Goal: Task Accomplishment & Management: Manage account settings

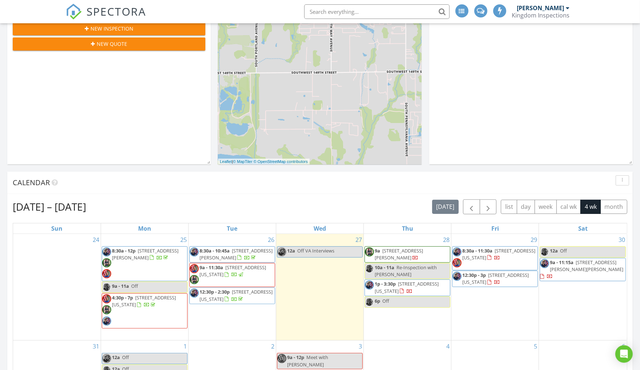
scroll to position [326, 0]
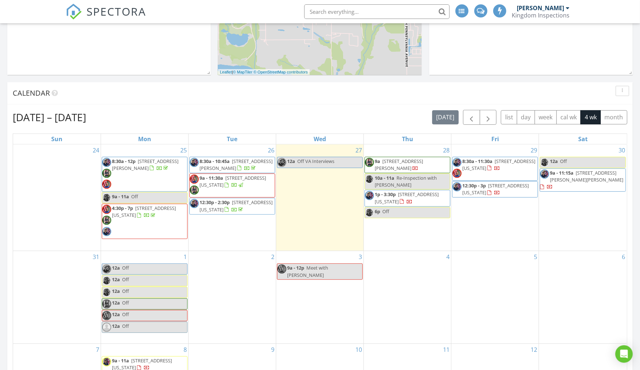
click at [416, 164] on span "9a 1616 SE 7th St, Moore 73160" at bounding box center [407, 165] width 85 height 14
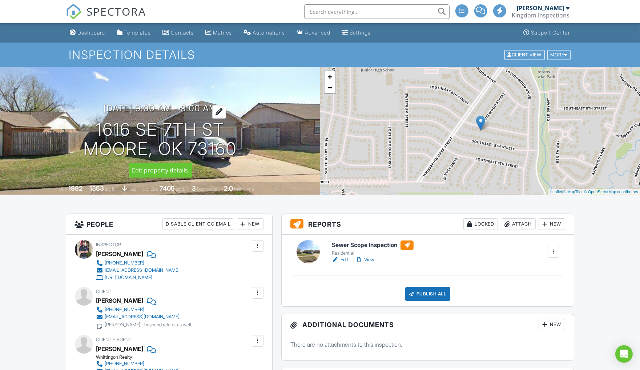
click at [173, 113] on h3 "08/28/2025 9:00 am - 9:00 am" at bounding box center [160, 108] width 114 height 10
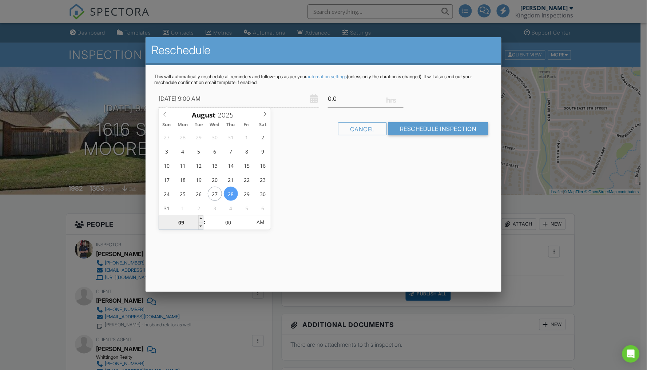
click at [183, 222] on input "09" at bounding box center [181, 222] width 45 height 15
type input "08/28/2025 9:00 PM"
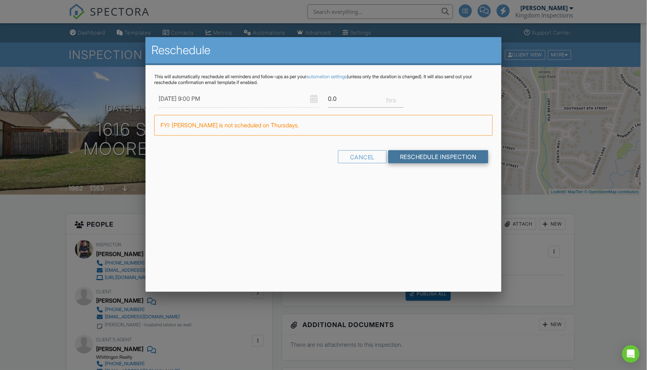
click at [413, 158] on input "Reschedule Inspection" at bounding box center [438, 156] width 100 height 13
click at [416, 159] on div "Cancel Reschedule Inspection" at bounding box center [323, 159] width 338 height 19
click at [419, 158] on input "Reschedule Inspection" at bounding box center [438, 156] width 100 height 13
type input ".2"
type input ".5"
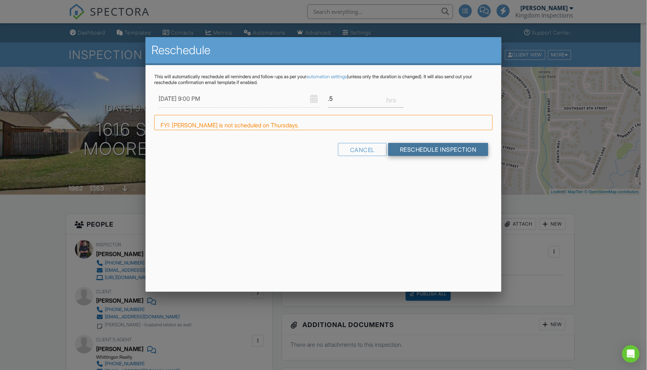
click at [431, 157] on div "Cancel Reschedule Inspection" at bounding box center [323, 152] width 338 height 19
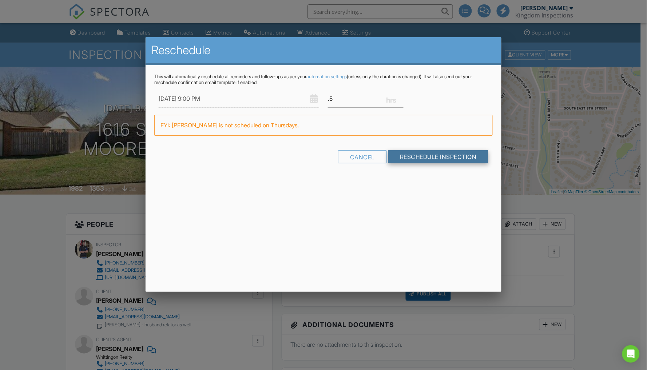
click at [431, 157] on input "Reschedule Inspection" at bounding box center [438, 156] width 100 height 13
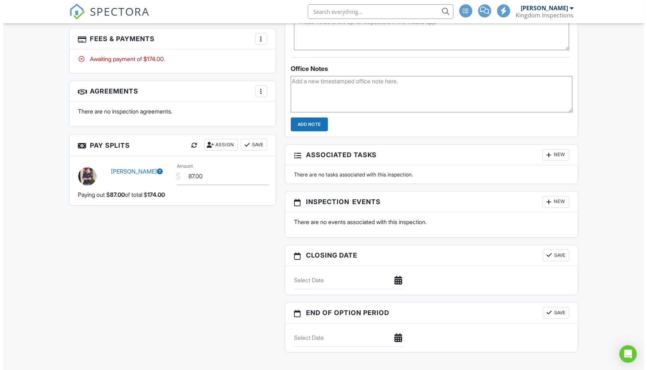
scroll to position [818, 0]
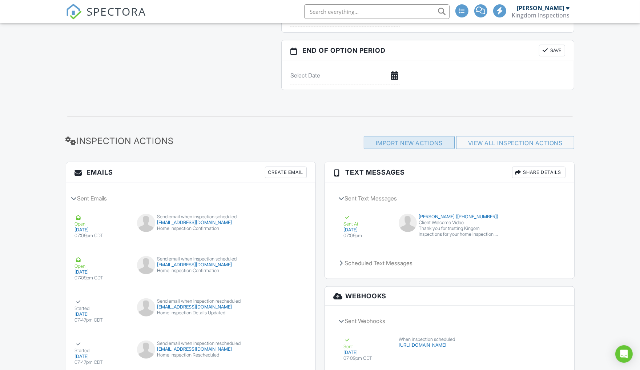
click at [418, 145] on div "Import New Actions" at bounding box center [409, 142] width 91 height 13
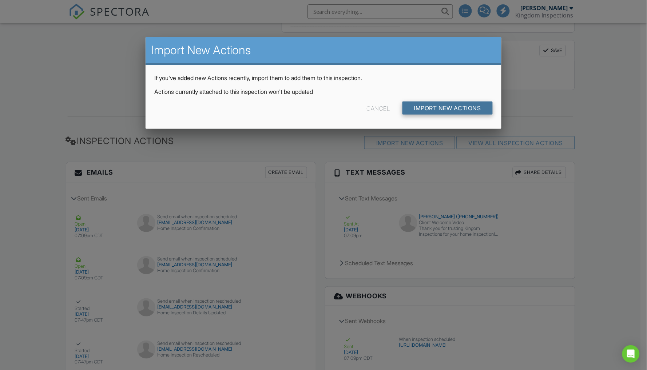
click at [438, 110] on input "Import New Actions" at bounding box center [447, 107] width 90 height 13
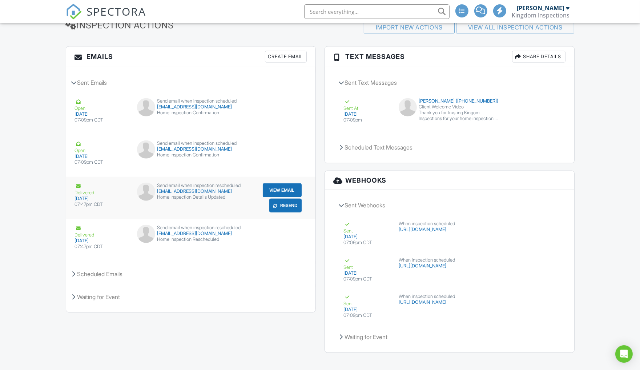
scroll to position [914, 0]
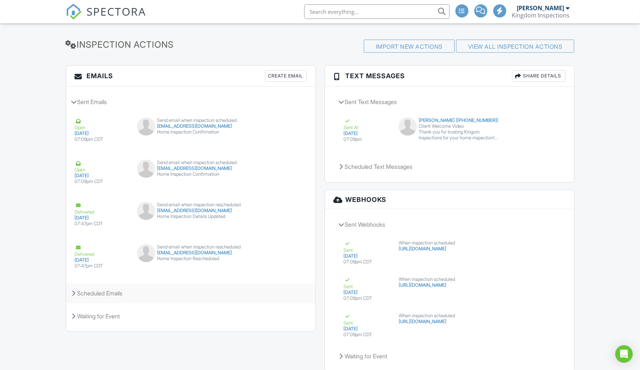
click at [176, 291] on div "Scheduled Emails" at bounding box center [190, 293] width 249 height 20
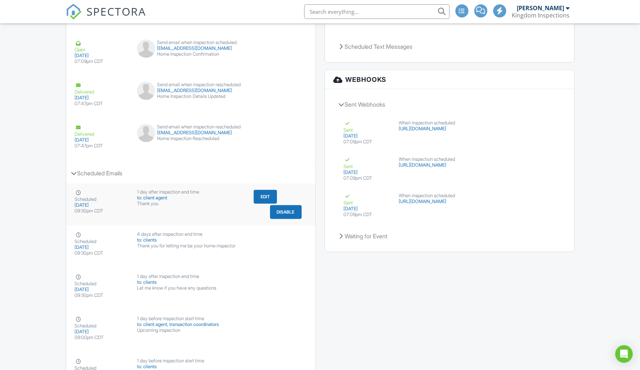
scroll to position [1064, 0]
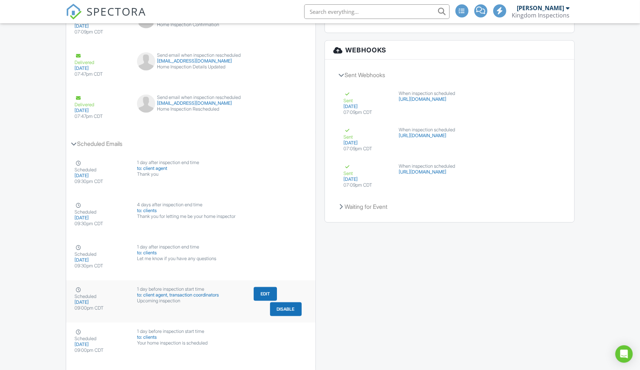
click at [239, 295] on div "to: client agent, transaction coordinators" at bounding box center [190, 295] width 107 height 6
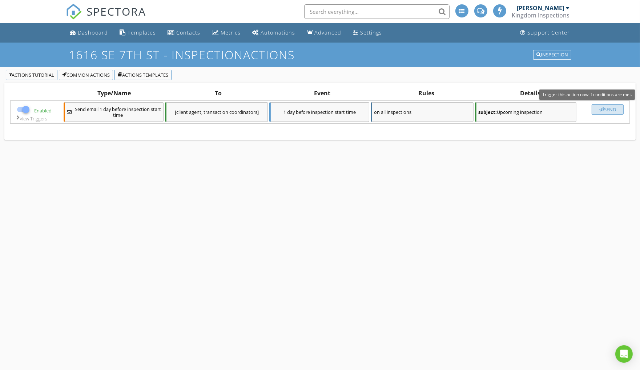
click at [608, 107] on div "Send" at bounding box center [607, 110] width 25 height 6
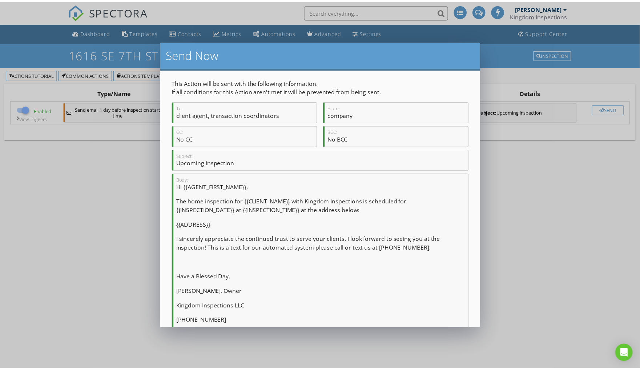
scroll to position [31, 0]
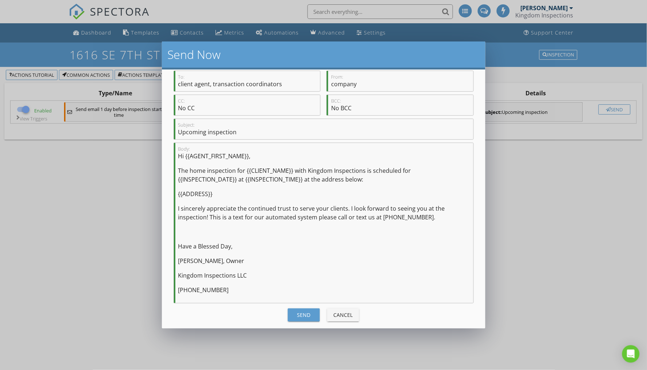
click at [296, 312] on div "Send" at bounding box center [303, 315] width 20 height 8
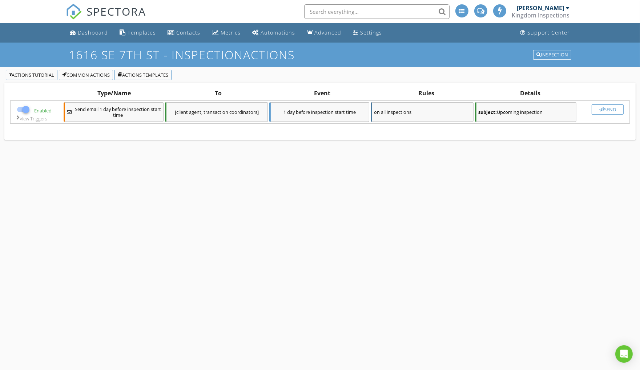
checkbox input "false"
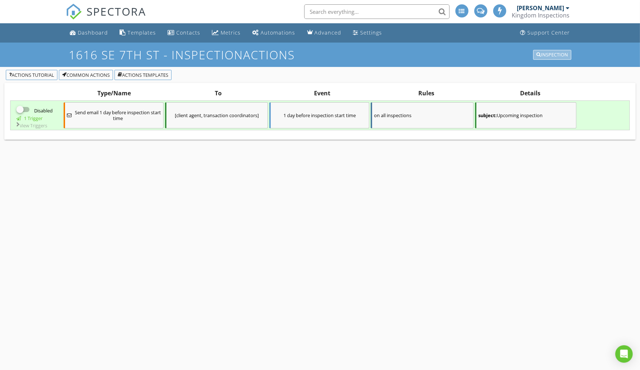
click at [549, 53] on div "Inspection" at bounding box center [553, 54] width 32 height 5
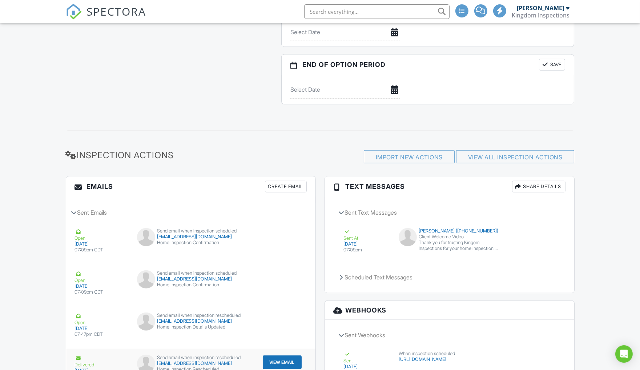
scroll to position [934, 0]
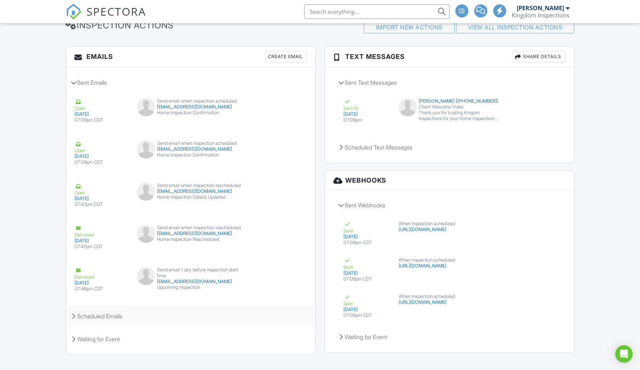
click at [230, 324] on div "Scheduled Emails" at bounding box center [190, 316] width 249 height 20
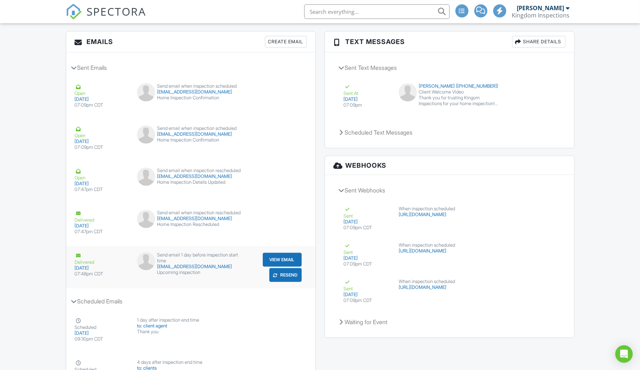
scroll to position [1114, 0]
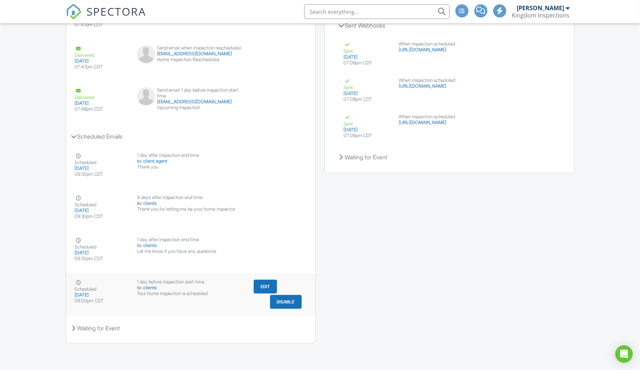
click at [238, 289] on div "to: clients" at bounding box center [190, 288] width 107 height 6
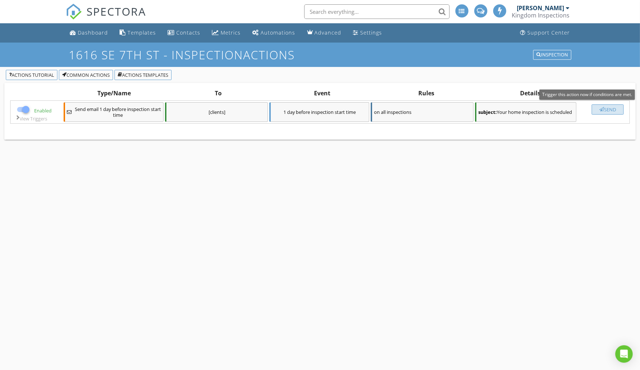
click at [605, 110] on div "Send" at bounding box center [607, 110] width 25 height 6
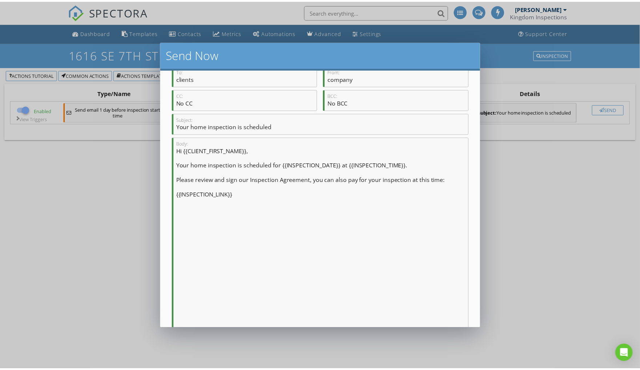
scroll to position [156, 0]
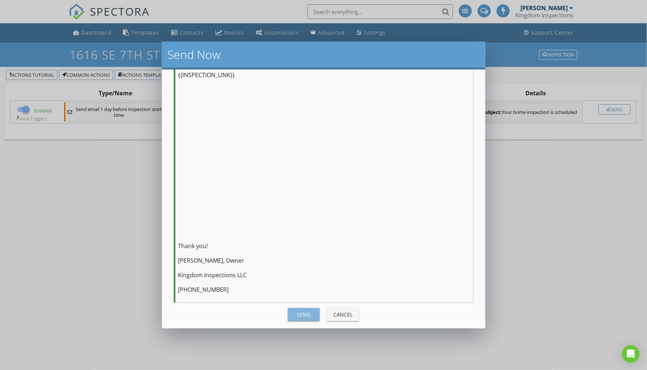
click at [301, 311] on div "Send" at bounding box center [303, 315] width 20 height 8
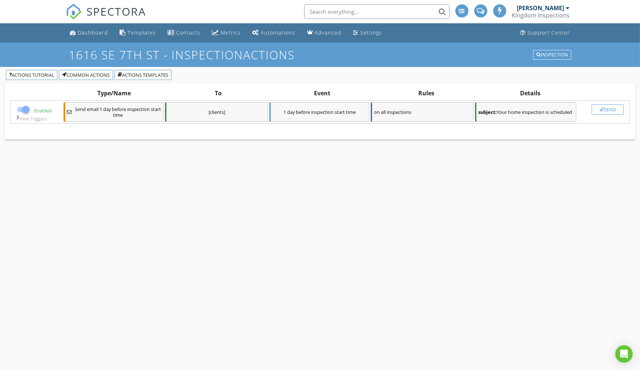
checkbox input "false"
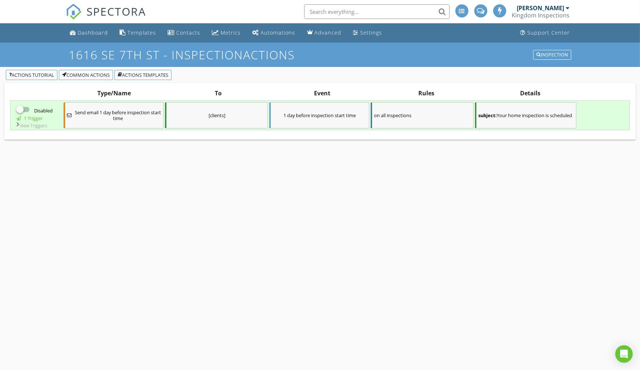
click at [35, 123] on div "View Triggers" at bounding box center [36, 126] width 49 height 6
click at [91, 295] on div "1616 SE 7th St - Inspection Actions Inspection Actions Tutorial Common Actions …" at bounding box center [320, 228] width 640 height 370
click at [560, 207] on link "View" at bounding box center [560, 208] width 19 height 10
click at [566, 56] on div "Inspection" at bounding box center [553, 54] width 32 height 5
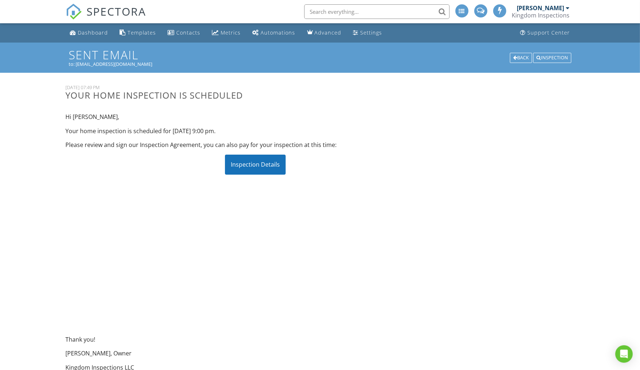
click at [254, 163] on div "Inspection Details" at bounding box center [255, 165] width 61 height 20
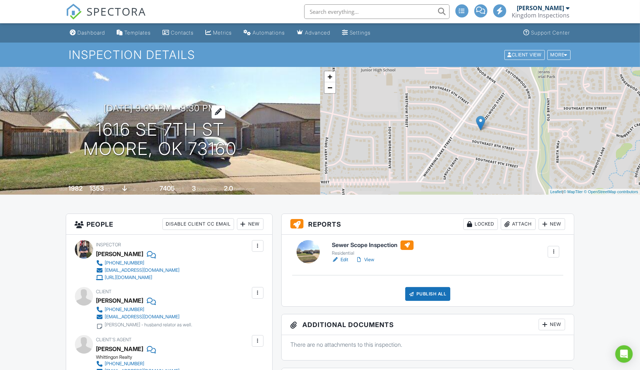
click at [188, 109] on h3 "[DATE] 9:00 pm - 9:30 pm" at bounding box center [160, 108] width 113 height 10
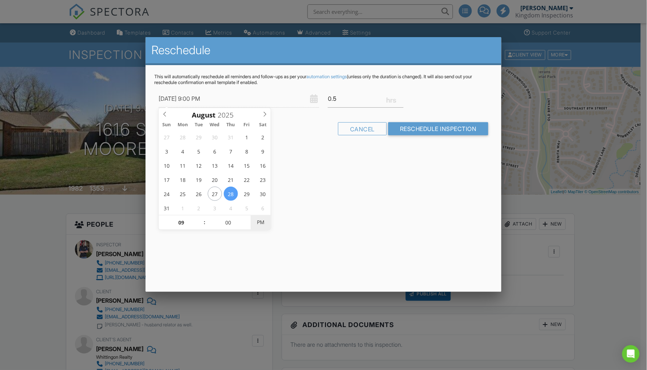
type input "[DATE] 9:00 AM"
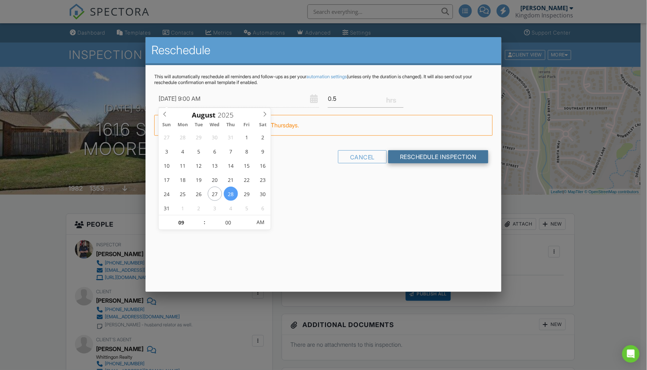
click at [445, 157] on input "Reschedule Inspection" at bounding box center [438, 156] width 100 height 13
